Goal: Information Seeking & Learning: Learn about a topic

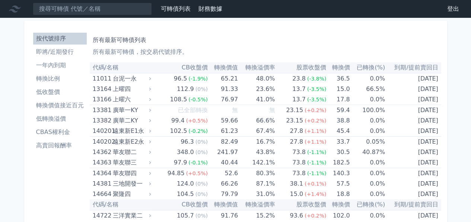
click at [66, 145] on li "高賣回報酬率" at bounding box center [60, 145] width 54 height 9
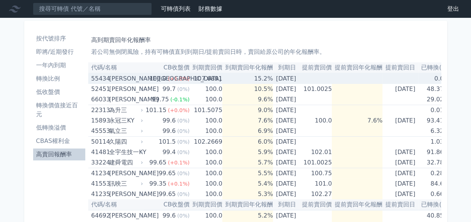
click at [121, 82] on div "[PERSON_NAME][GEOGRAPHIC_DATA]" at bounding box center [125, 79] width 32 height 10
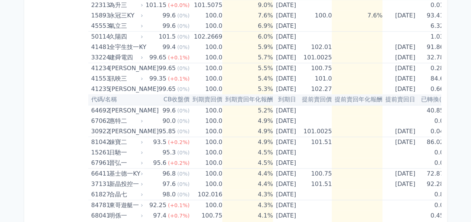
scroll to position [298, 0]
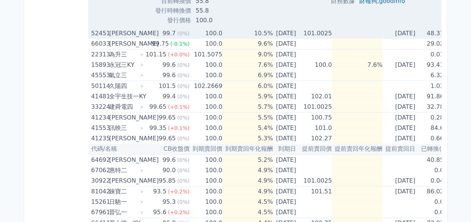
click at [100, 38] on div "52451" at bounding box center [99, 33] width 16 height 10
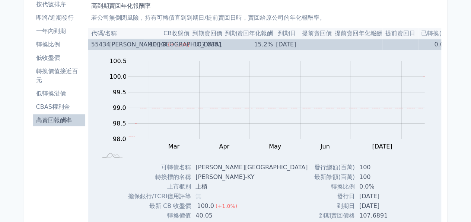
scroll to position [0, 0]
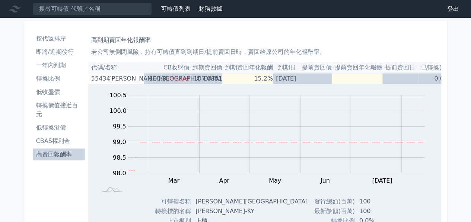
click at [70, 154] on li "高賣回報酬率" at bounding box center [59, 154] width 52 height 9
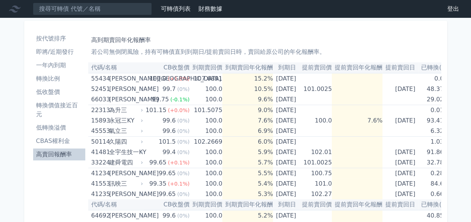
click at [62, 77] on li "轉換比例" at bounding box center [59, 78] width 52 height 9
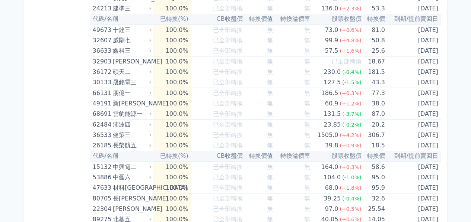
scroll to position [99, 0]
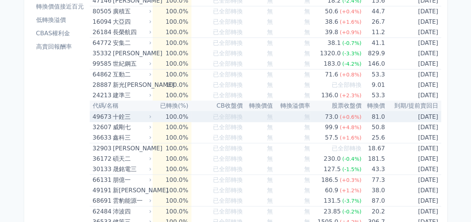
click at [126, 114] on div "十銓三" at bounding box center [131, 117] width 37 height 10
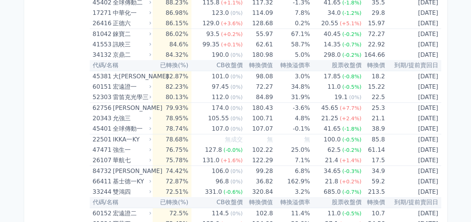
scroll to position [1041, 0]
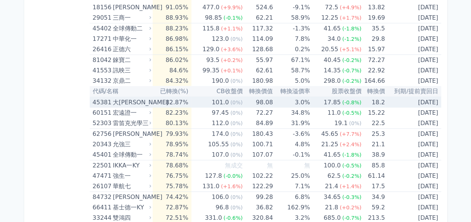
click at [180, 103] on td "82.87%" at bounding box center [172, 102] width 39 height 11
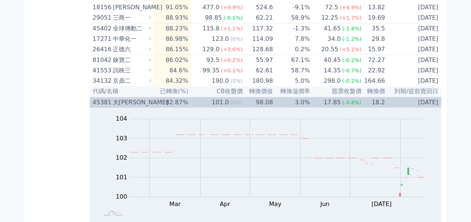
click at [180, 103] on td "82.87%" at bounding box center [172, 102] width 39 height 11
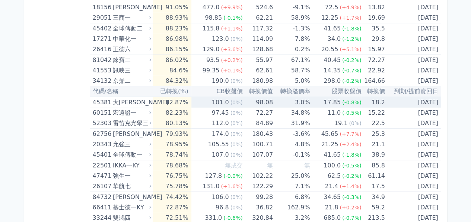
click at [180, 103] on td "82.87%" at bounding box center [172, 102] width 39 height 11
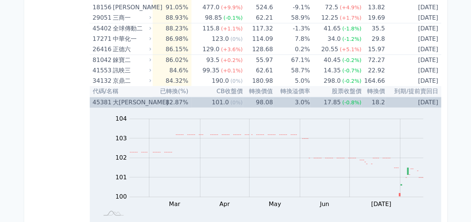
click at [180, 103] on td "82.87%" at bounding box center [172, 102] width 39 height 11
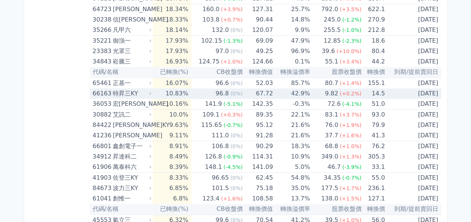
scroll to position [1984, 0]
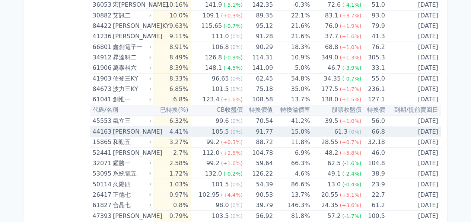
click at [186, 131] on td "4.41%" at bounding box center [172, 131] width 39 height 10
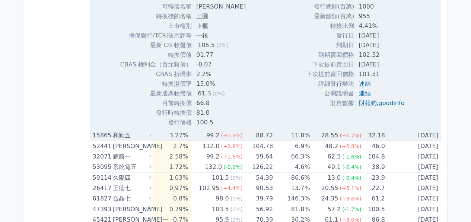
scroll to position [2281, 0]
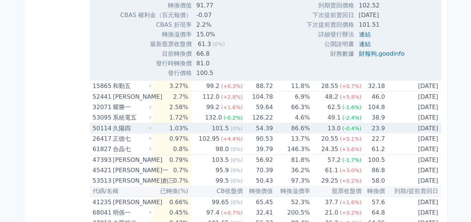
click at [189, 128] on td "1.03%" at bounding box center [172, 128] width 39 height 11
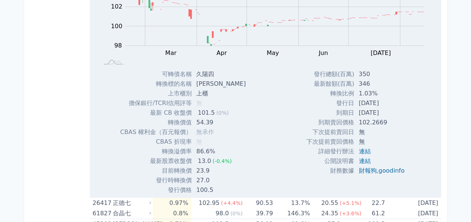
scroll to position [2479, 0]
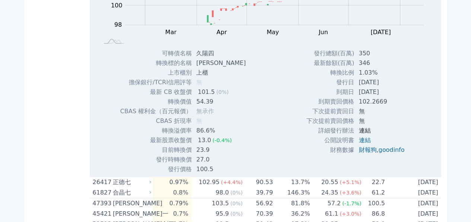
click at [363, 127] on link "連結" at bounding box center [364, 130] width 12 height 7
click at [367, 147] on link "財報狗" at bounding box center [367, 150] width 18 height 7
click at [362, 147] on link "財報狗" at bounding box center [367, 150] width 18 height 7
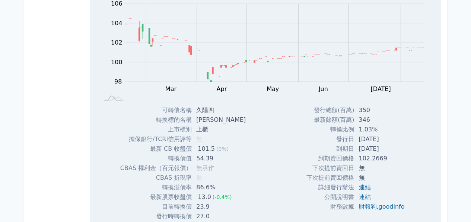
scroll to position [2331, 0]
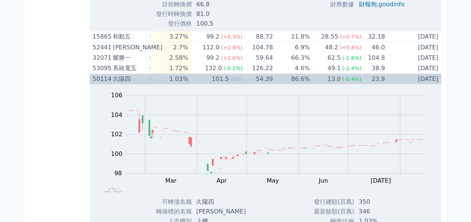
click at [149, 74] on div "久陽四" at bounding box center [131, 79] width 37 height 10
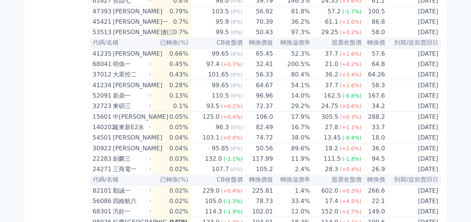
scroll to position [2628, 0]
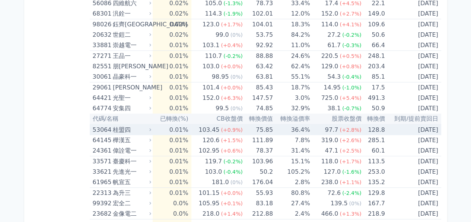
click at [165, 128] on td "0.01%" at bounding box center [172, 130] width 39 height 11
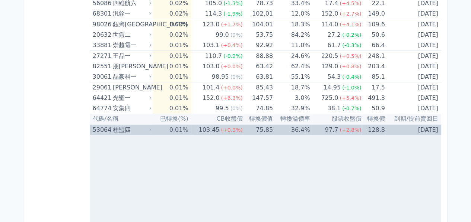
scroll to position [2777, 0]
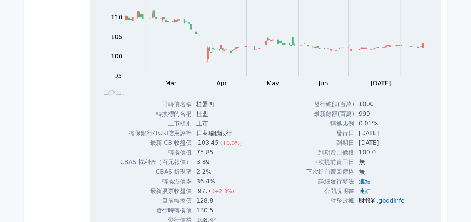
click at [364, 198] on link "財報狗" at bounding box center [367, 201] width 18 height 7
